Goal: Information Seeking & Learning: Learn about a topic

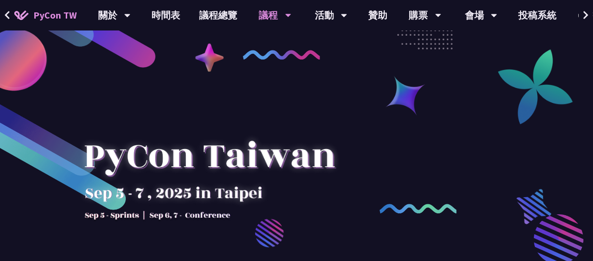
click at [269, 16] on div "議程" at bounding box center [275, 15] width 32 height 31
click at [287, 19] on icon at bounding box center [288, 15] width 6 height 10
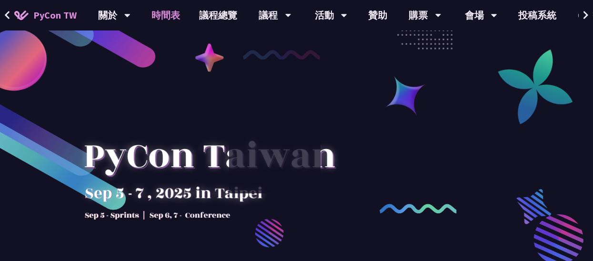
click at [161, 14] on link "時間表" at bounding box center [167, 15] width 48 height 31
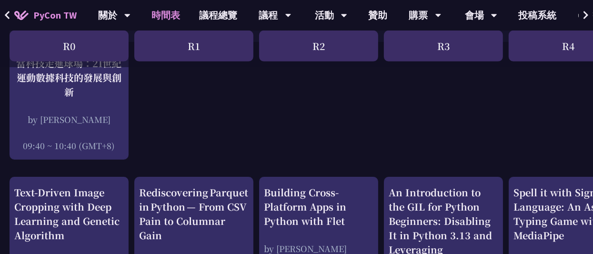
scroll to position [238, 0]
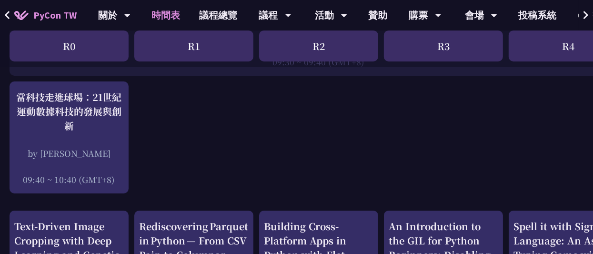
click at [228, 44] on div "R1" at bounding box center [193, 46] width 119 height 31
click at [204, 48] on div "R1" at bounding box center [193, 46] width 119 height 31
click at [195, 46] on div "R1" at bounding box center [193, 46] width 119 height 31
click at [111, 45] on div "R0" at bounding box center [69, 46] width 119 height 31
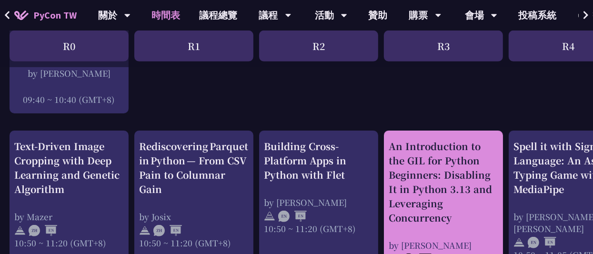
scroll to position [334, 0]
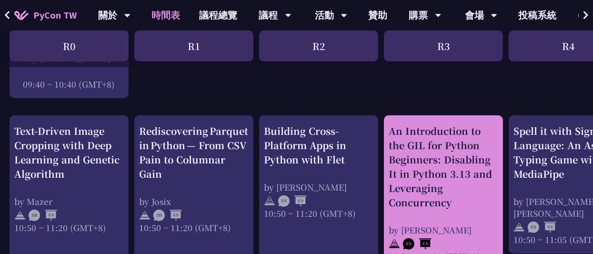
click at [413, 148] on div "An Introduction to the GIL for Python Beginners: Disabling It in Python 3.13 an…" at bounding box center [444, 167] width 110 height 86
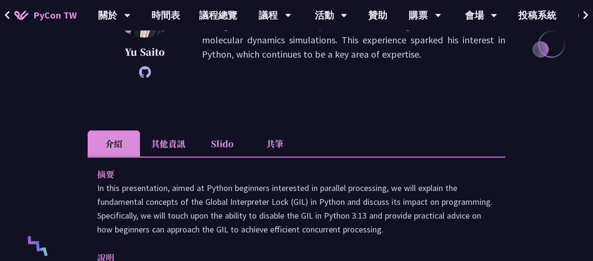
scroll to position [225, 0]
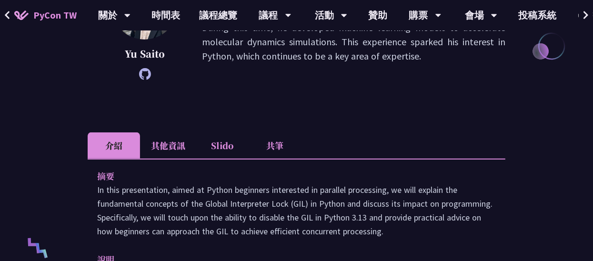
click at [186, 146] on li "其他資訊" at bounding box center [168, 145] width 56 height 26
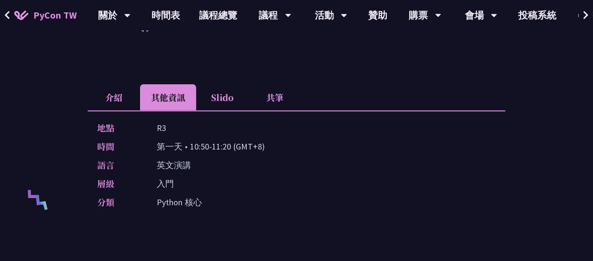
click at [177, 131] on div "地點 R3" at bounding box center [294, 128] width 394 height 14
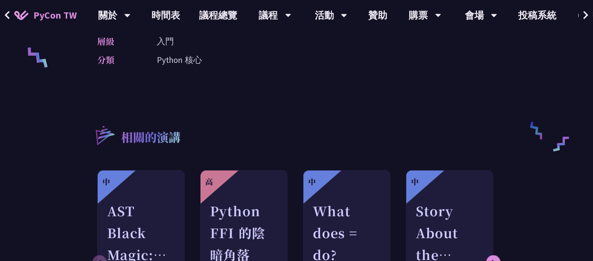
click at [185, 105] on div "相關的演講 中 AST Black Magic: Run synchronous Python code on asynchronous Pyodide [P…" at bounding box center [297, 212] width 418 height 224
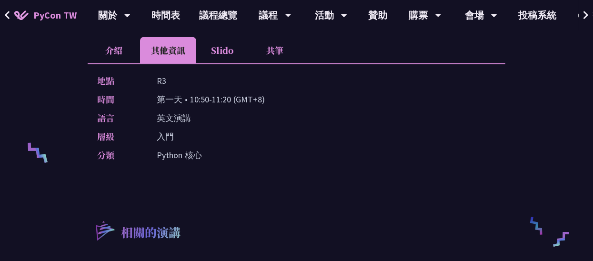
scroll to position [273, 0]
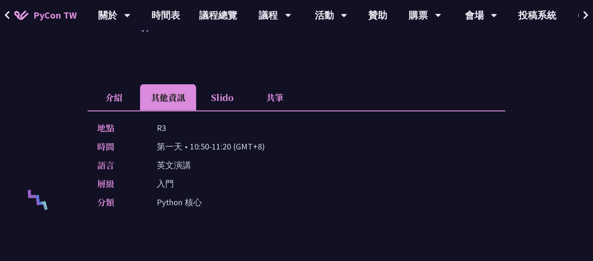
click at [219, 101] on li "Slido" at bounding box center [222, 97] width 52 height 26
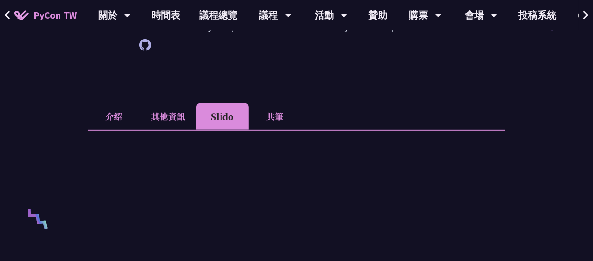
scroll to position [225, 0]
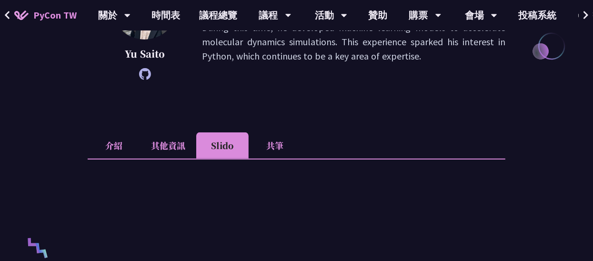
click at [281, 104] on div "[PERSON_NAME] [PERSON_NAME] is currently working as a Technical Specialist for …" at bounding box center [297, 41] width 418 height 136
click at [280, 133] on li "共筆" at bounding box center [275, 145] width 52 height 26
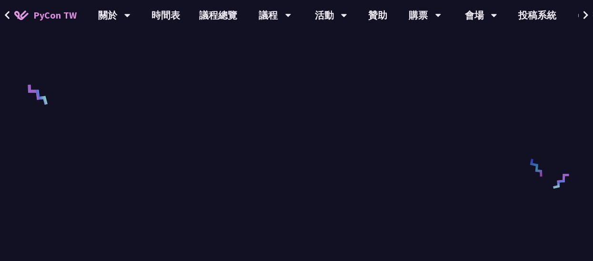
scroll to position [381, 0]
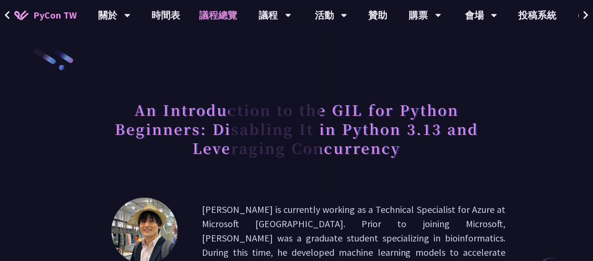
click at [228, 16] on link "議程總覽" at bounding box center [218, 15] width 57 height 31
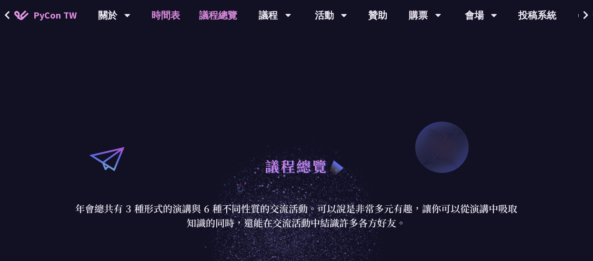
click at [179, 16] on link "時間表" at bounding box center [167, 15] width 48 height 31
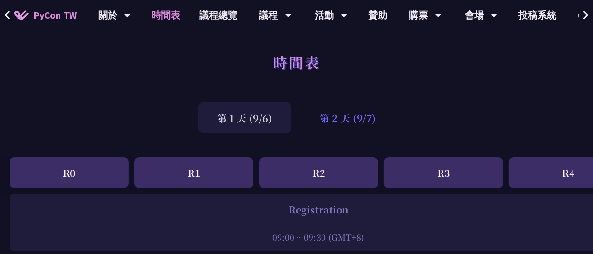
click at [332, 125] on div "第 2 天 (9/7)" at bounding box center [348, 117] width 94 height 31
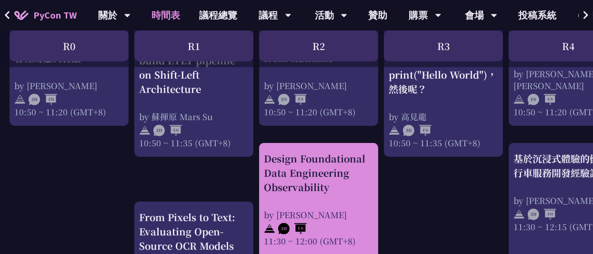
scroll to position [476, 0]
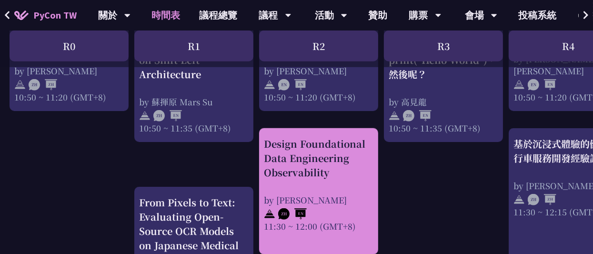
click at [333, 181] on div "Design Foundational Data Engineering Observability by Shuhsi Lin 11:30 ~ 12:00 …" at bounding box center [319, 184] width 110 height 95
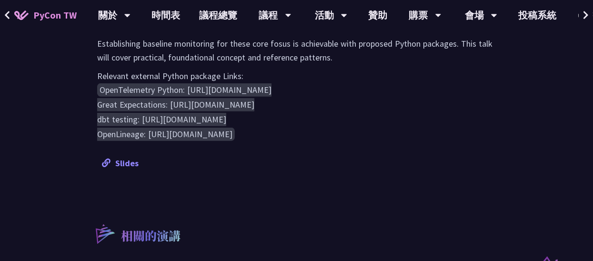
scroll to position [524, 0]
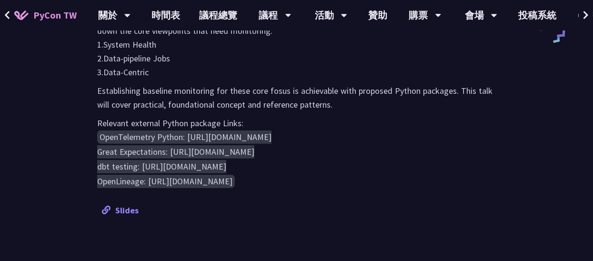
click at [114, 207] on link "Slides" at bounding box center [120, 210] width 37 height 11
